Goal: Task Accomplishment & Management: Complete application form

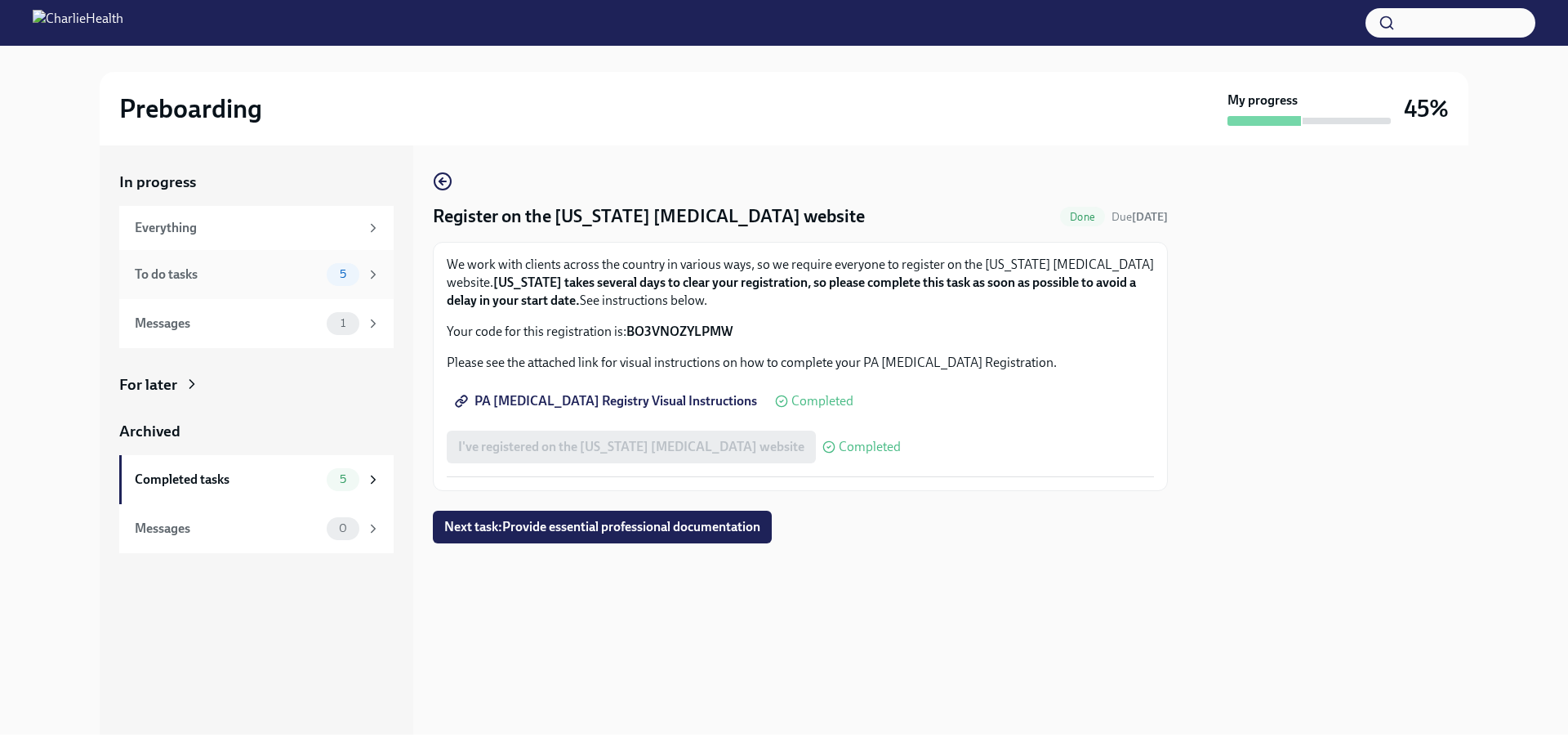
click at [222, 275] on div "To do tasks" at bounding box center [228, 275] width 186 height 18
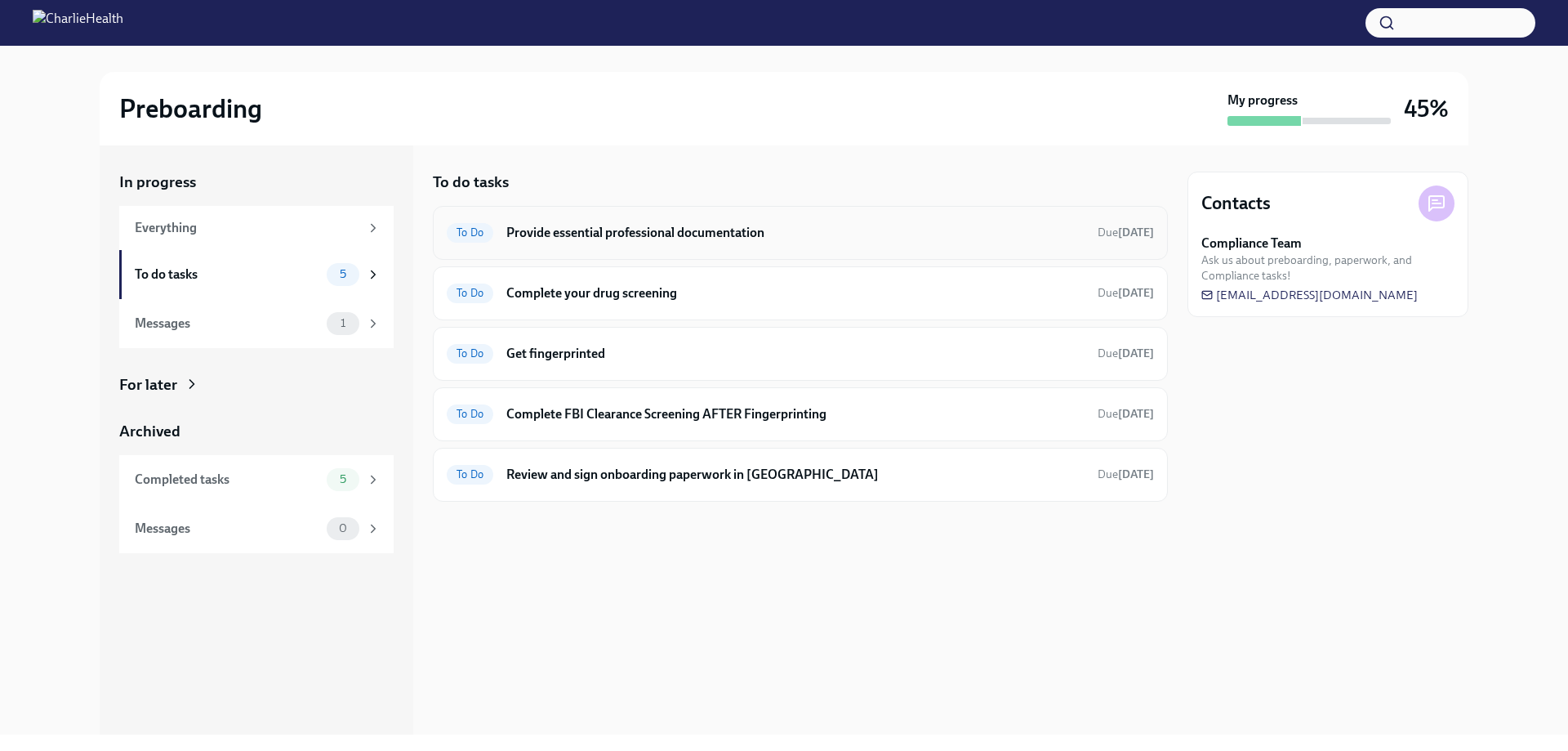
click at [582, 231] on h6 "Provide essential professional documentation" at bounding box center [794, 233] width 578 height 18
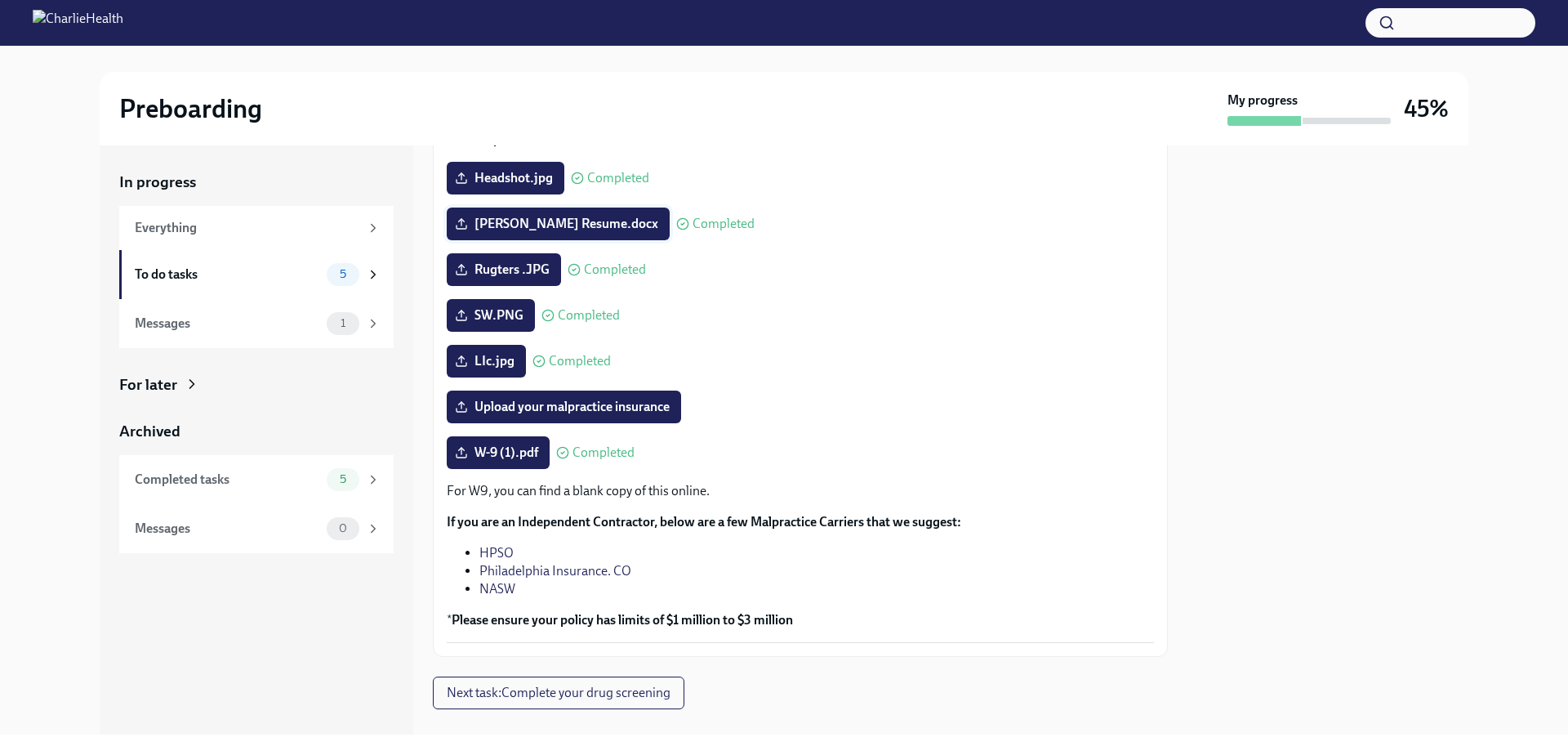
scroll to position [201, 0]
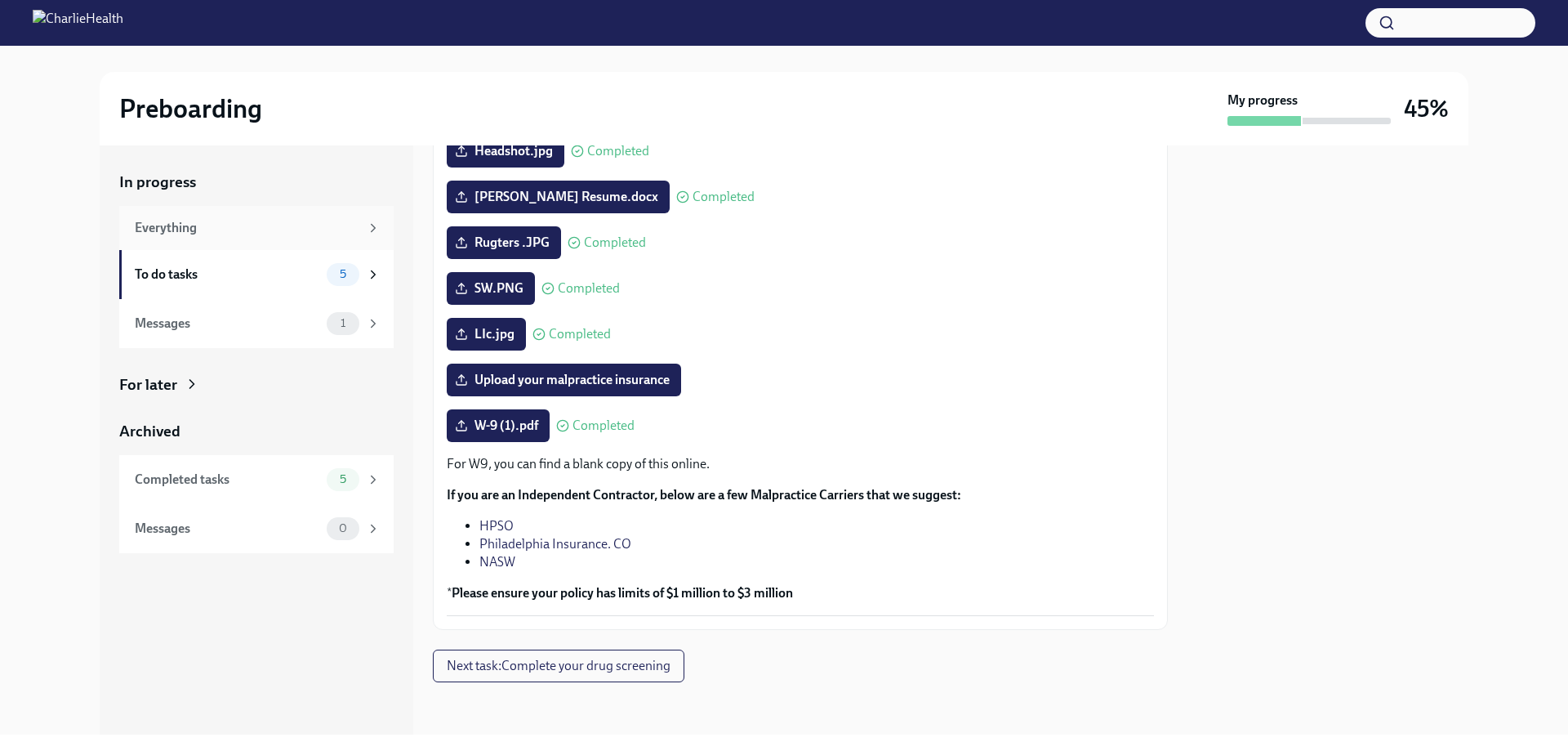
click at [174, 221] on div "Everything" at bounding box center [247, 228] width 225 height 18
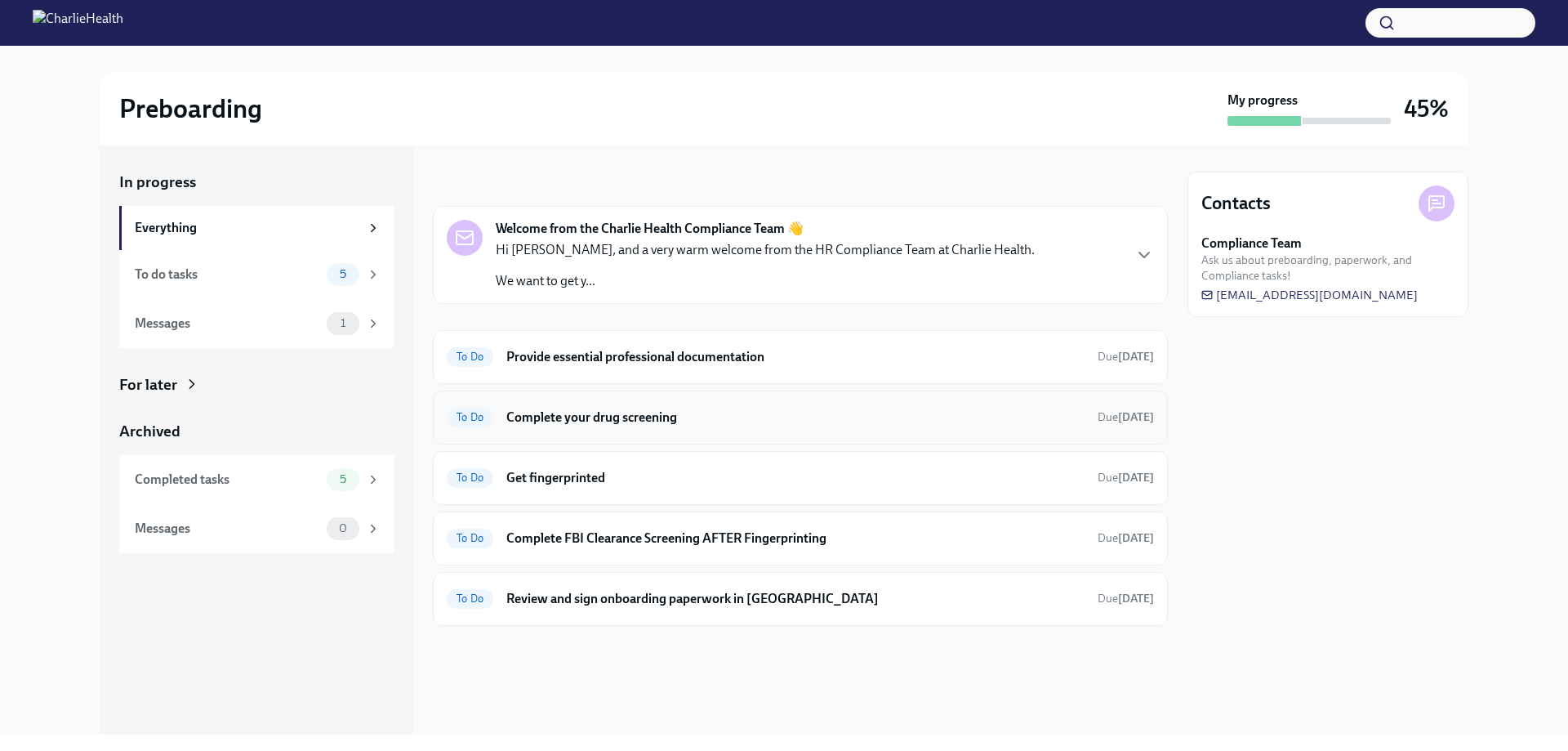
click at [657, 404] on div "To Do Complete your drug screening Due [DATE]" at bounding box center [800, 417] width 707 height 26
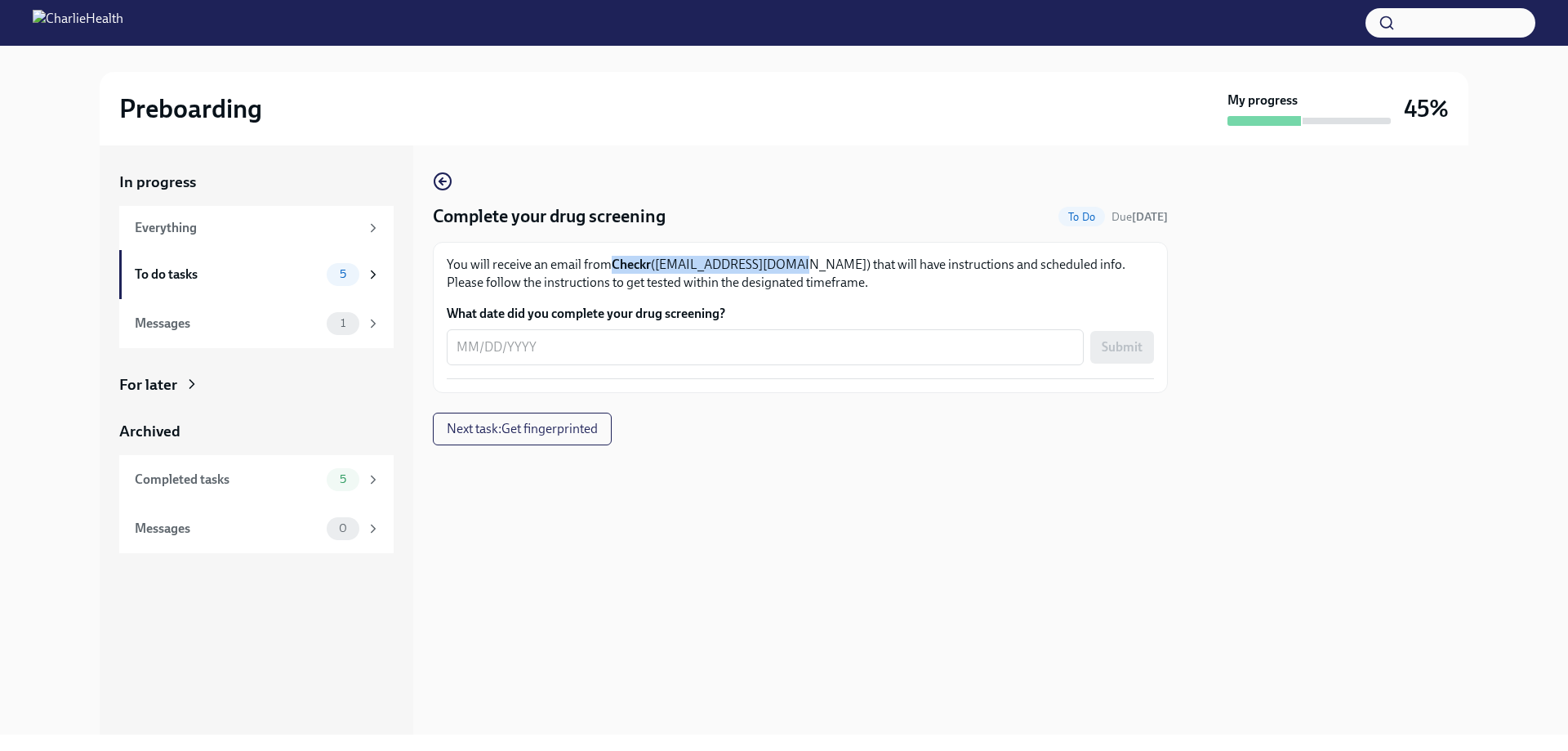
drag, startPoint x: 610, startPoint y: 262, endPoint x: 784, endPoint y: 269, distance: 174.1
click at [784, 269] on p "You will receive an email from Checkr ([EMAIL_ADDRESS][DOMAIN_NAME]) that will …" at bounding box center [800, 273] width 707 height 36
copy p "Checkr ([EMAIL_ADDRESS][DOMAIN_NAME])"
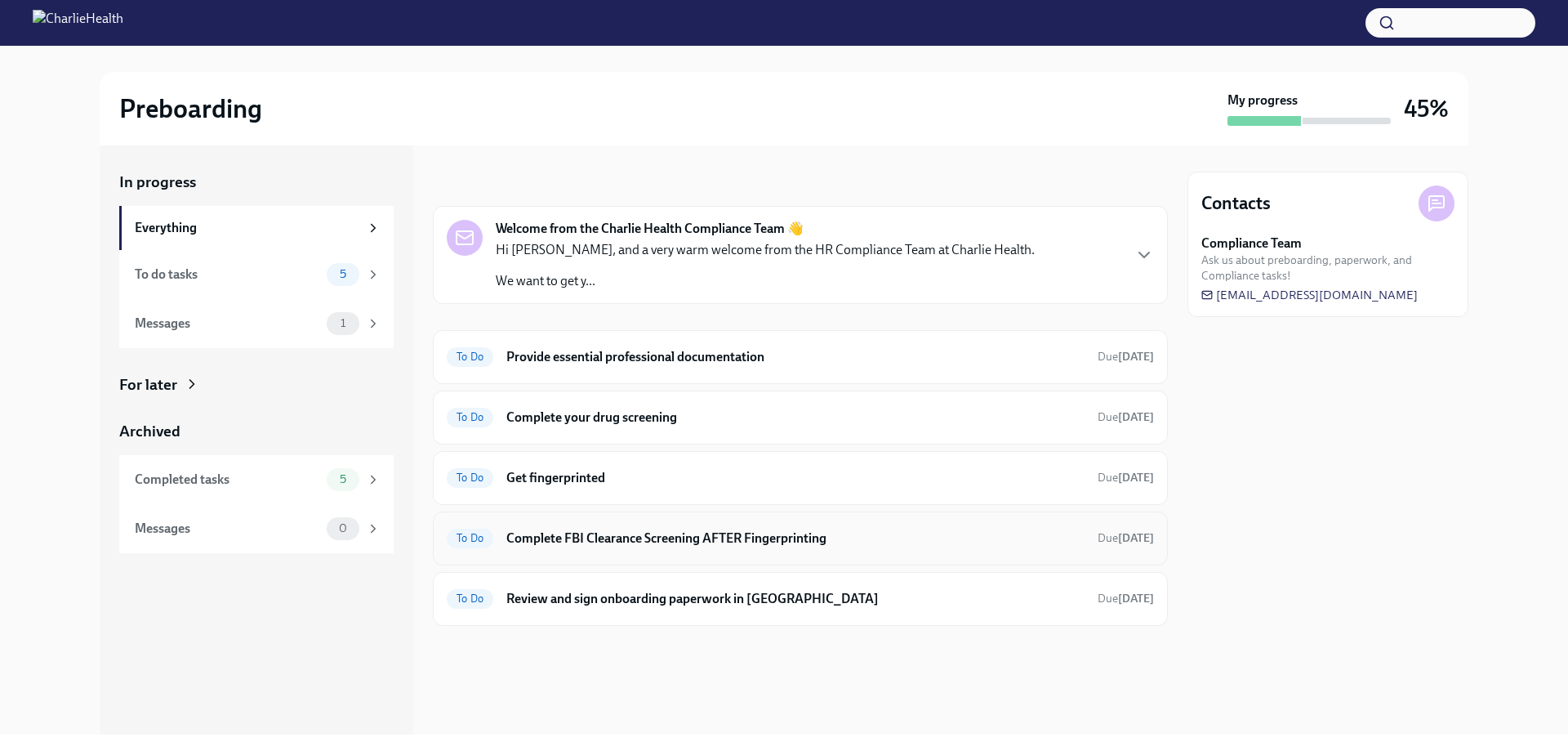
click at [801, 532] on h6 "Complete FBI Clearance Screening AFTER Fingerprinting" at bounding box center [794, 539] width 578 height 18
click at [673, 605] on h6 "Review and sign onboarding paperwork in [GEOGRAPHIC_DATA]" at bounding box center [794, 599] width 578 height 18
click at [745, 602] on h6 "Review and sign onboarding paperwork in [GEOGRAPHIC_DATA]" at bounding box center [794, 599] width 578 height 18
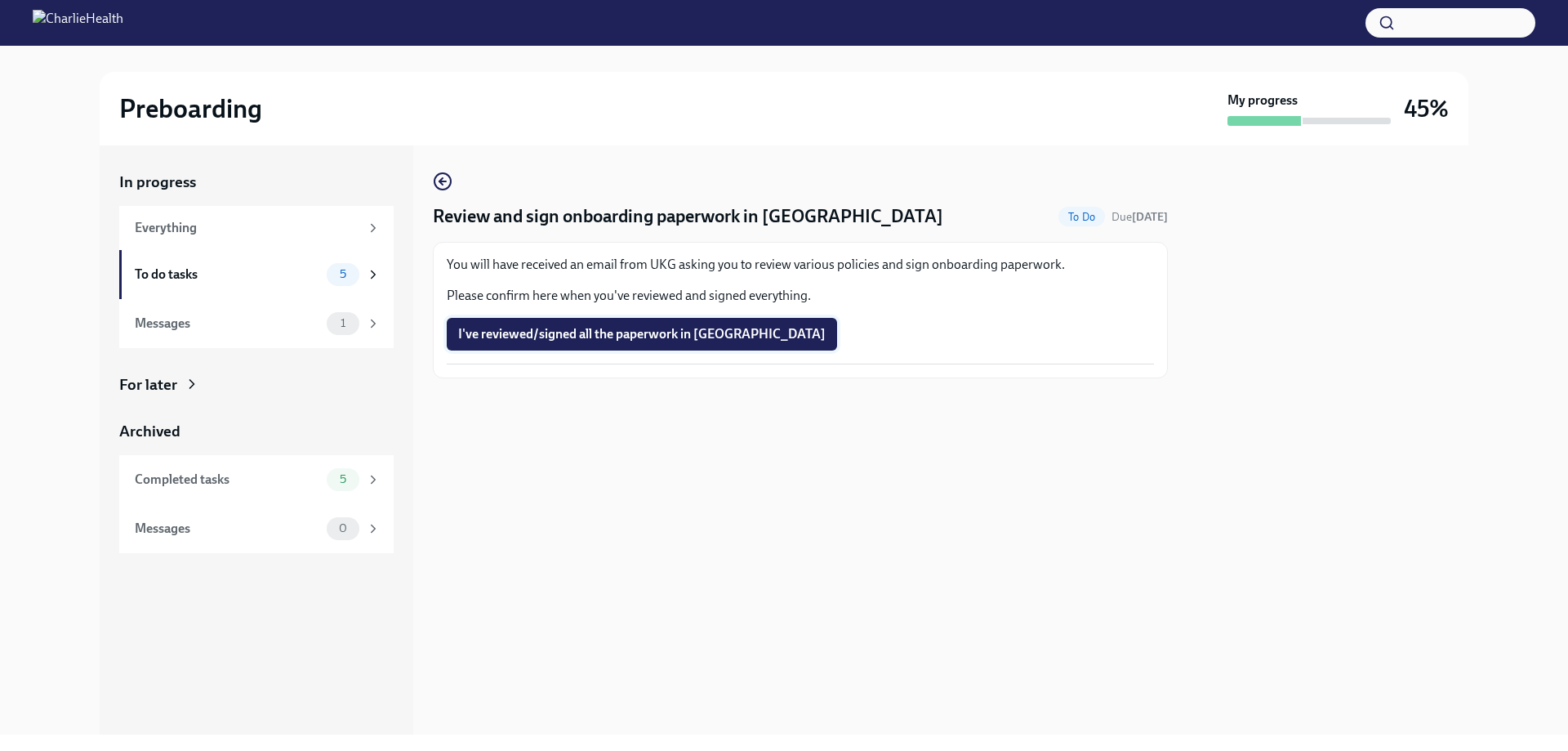
click at [637, 341] on span "I've reviewed/signed all the paperwork in [GEOGRAPHIC_DATA]" at bounding box center [642, 334] width 368 height 16
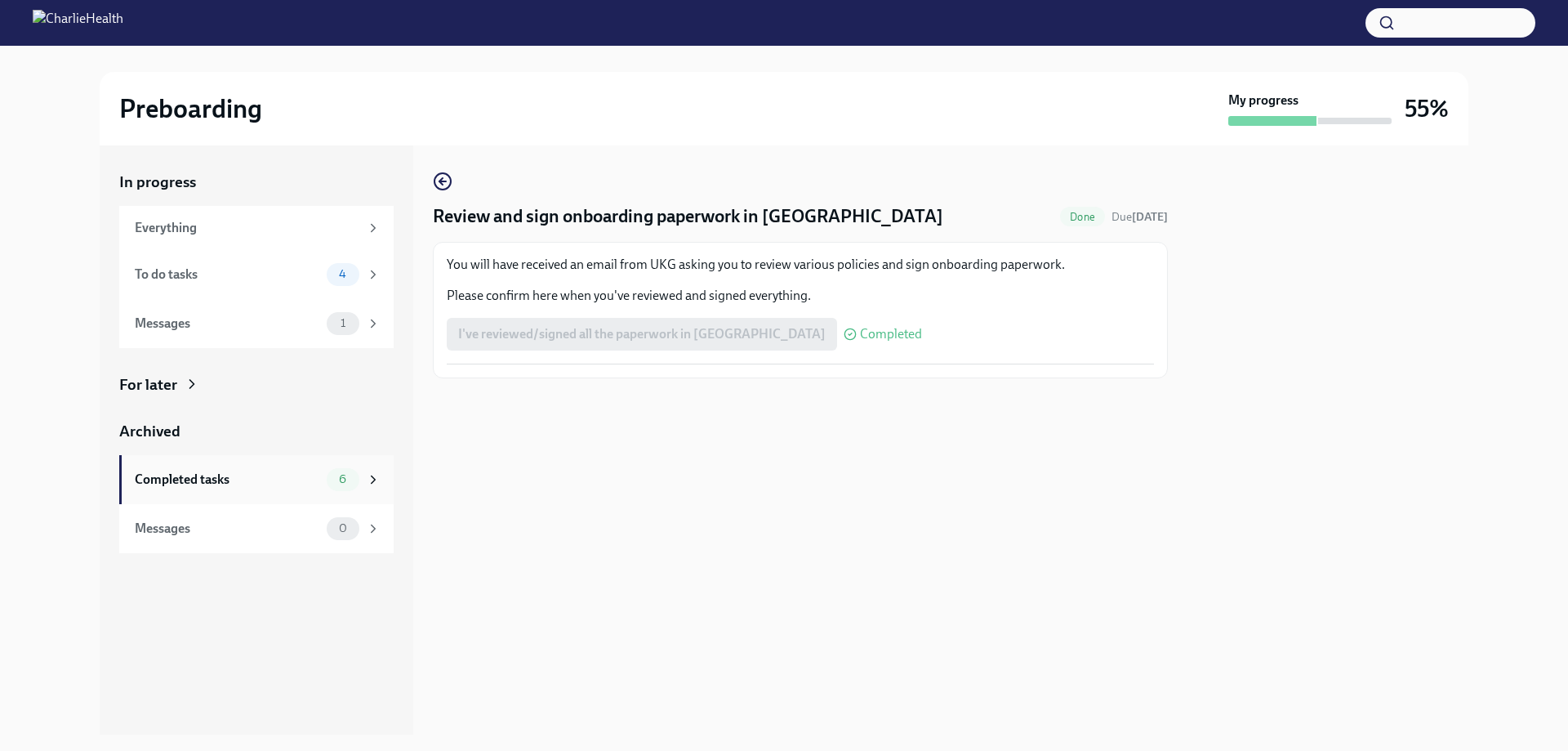
click at [203, 474] on div "Completed tasks" at bounding box center [228, 480] width 186 height 18
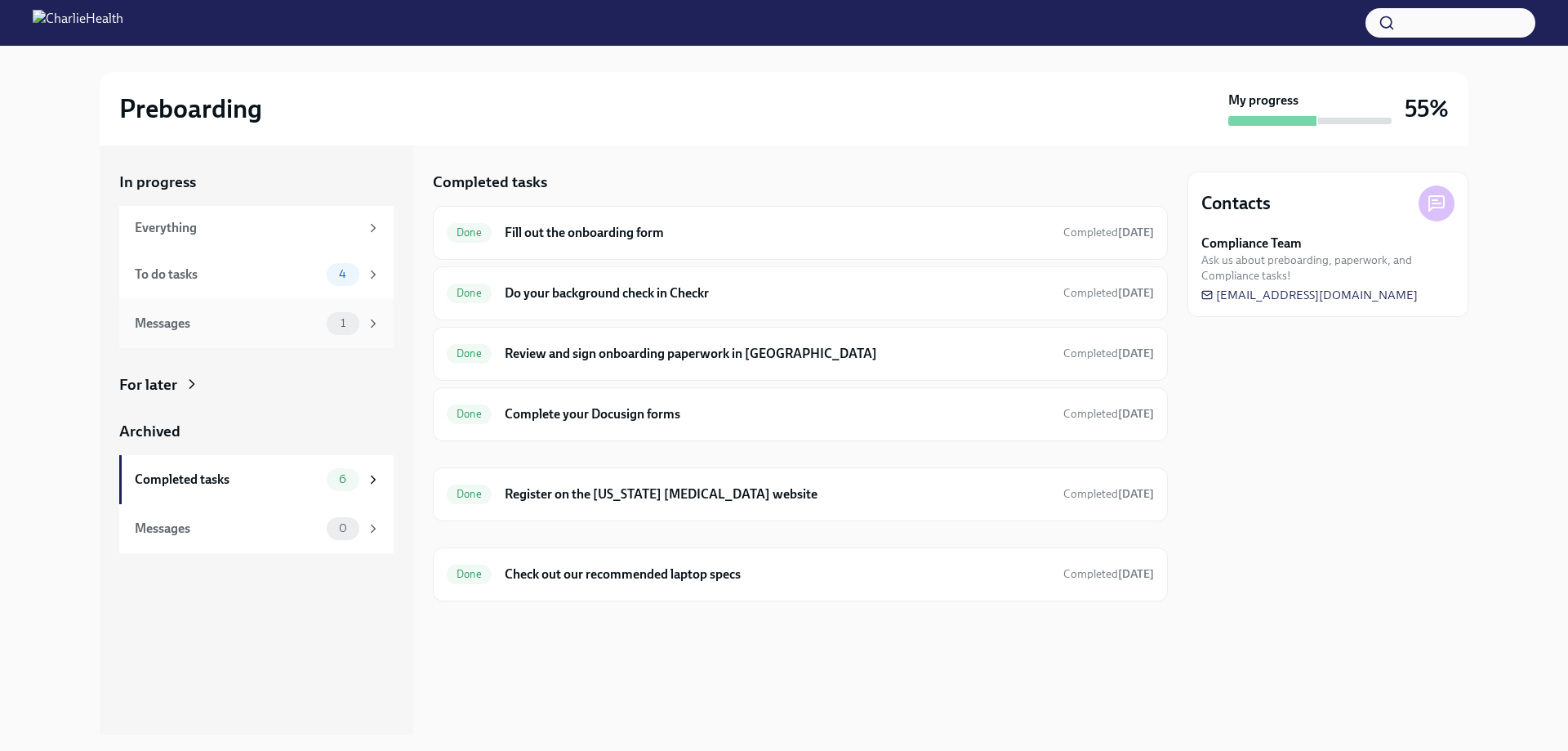
click at [187, 323] on div "Messages" at bounding box center [228, 324] width 186 height 18
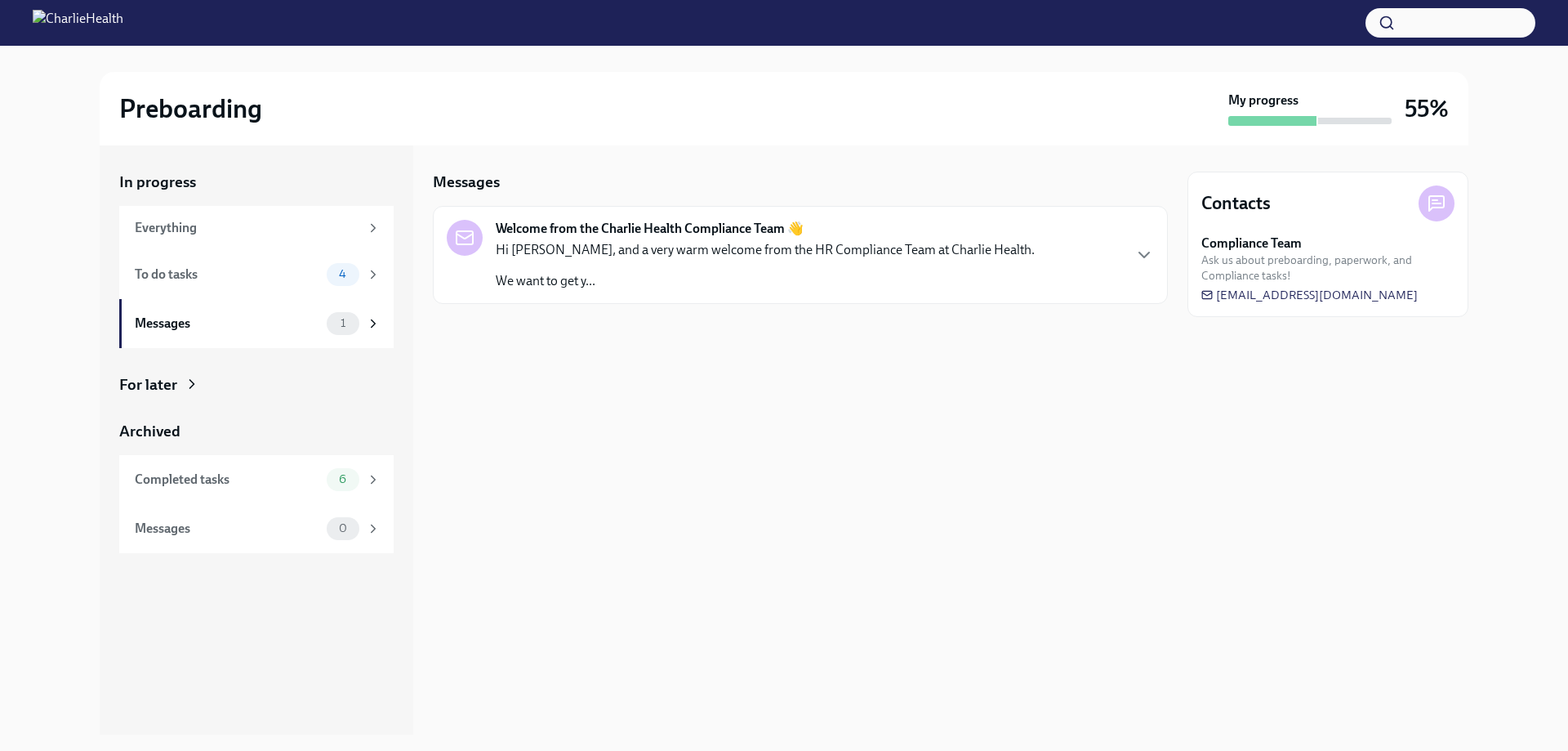
click at [602, 245] on p "Hi [PERSON_NAME], and a very warm welcome from the HR Compliance Team at Charli…" at bounding box center [765, 250] width 539 height 18
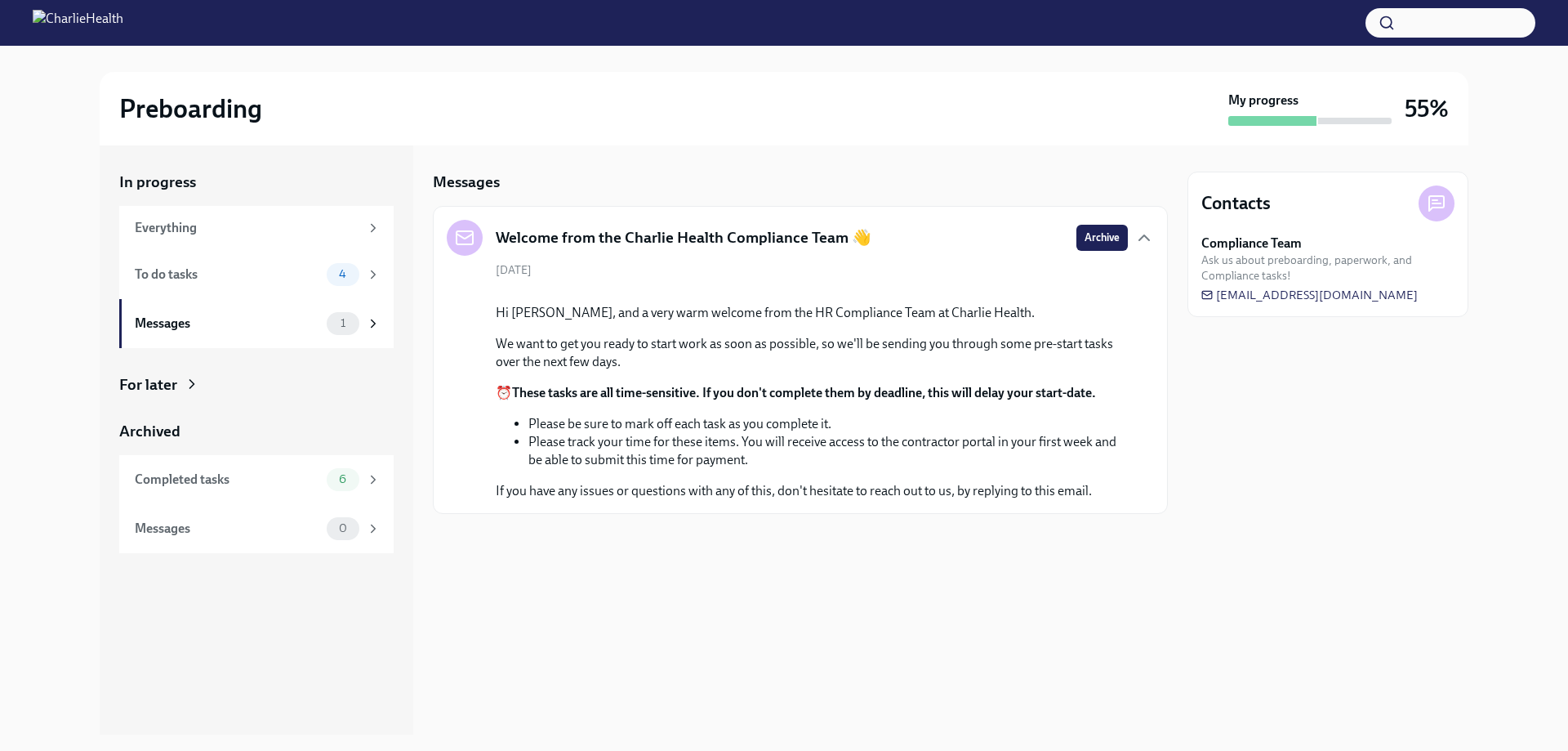
scroll to position [10, 0]
click at [1099, 229] on span "Archive" at bounding box center [1102, 238] width 35 height 16
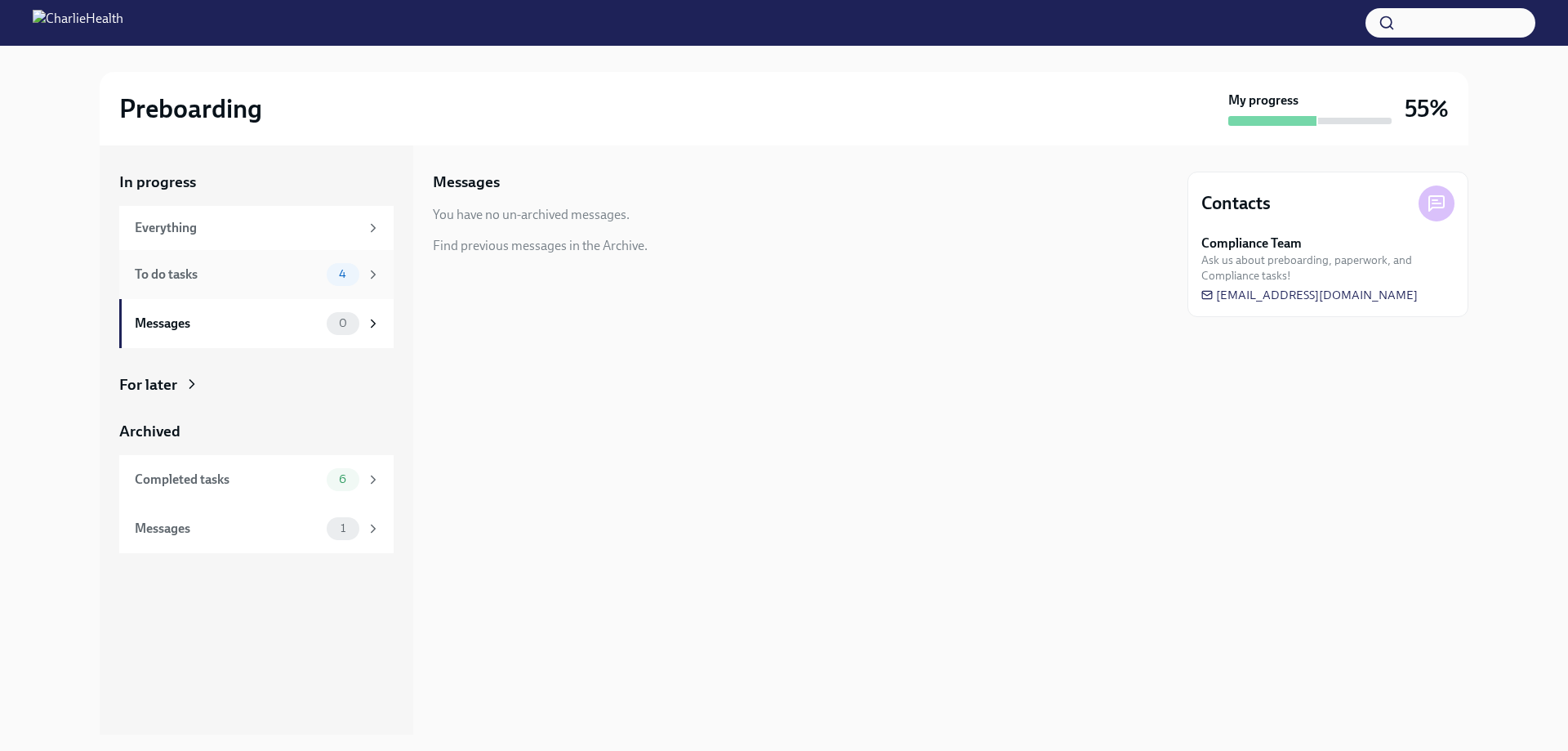
click at [172, 279] on div "To do tasks" at bounding box center [228, 275] width 186 height 18
